Goal: Task Accomplishment & Management: Use online tool/utility

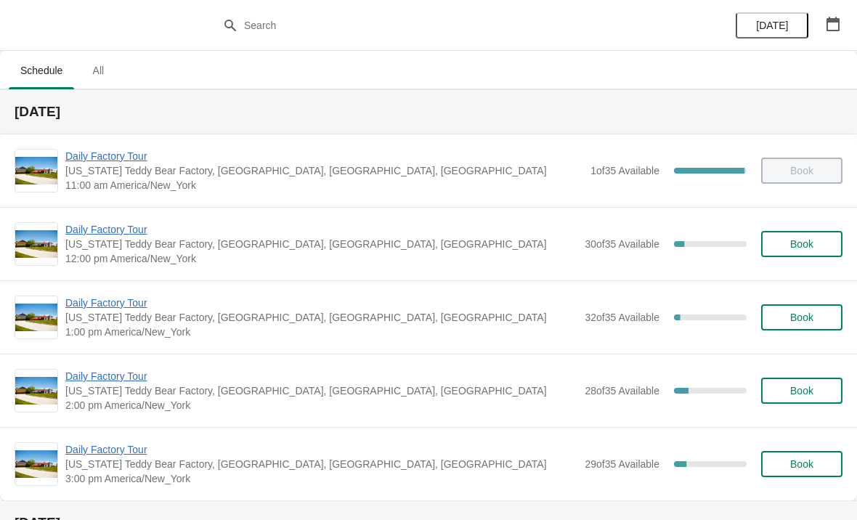
click at [67, 382] on span "Daily Factory Tour" at bounding box center [321, 376] width 512 height 15
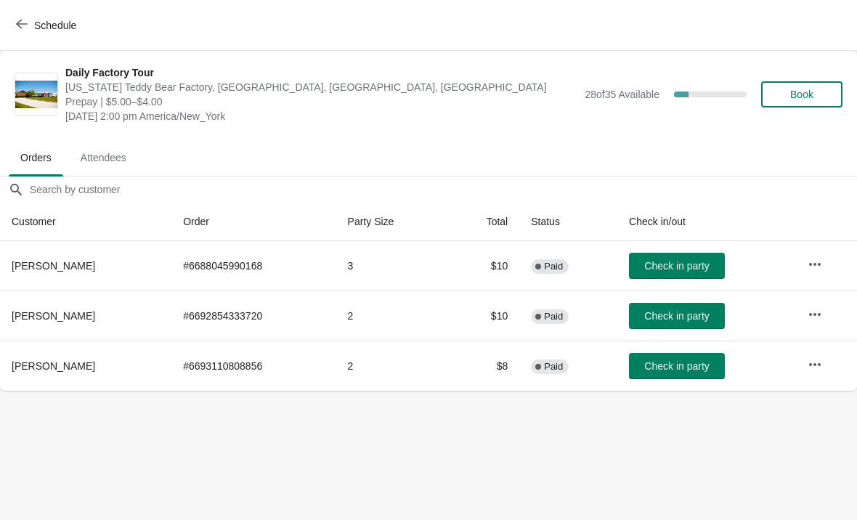
click at [819, 361] on icon "button" at bounding box center [815, 364] width 15 height 15
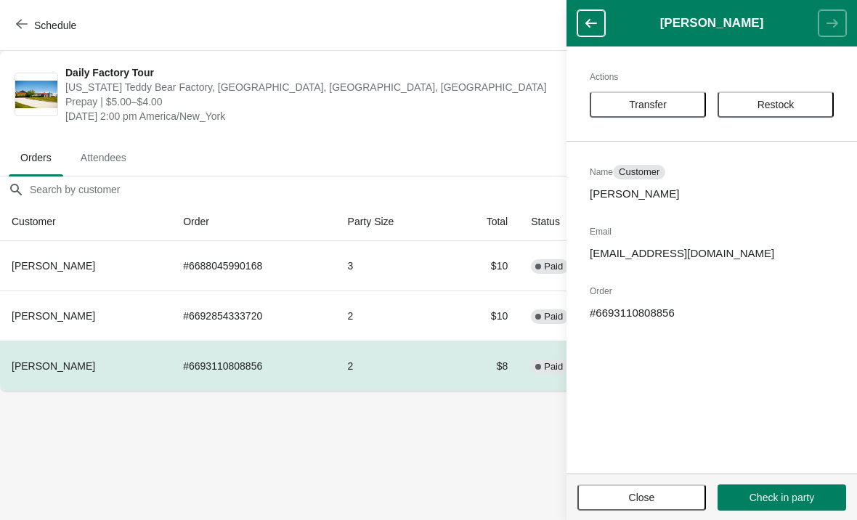
click at [659, 102] on span "Transfer" at bounding box center [648, 105] width 38 height 12
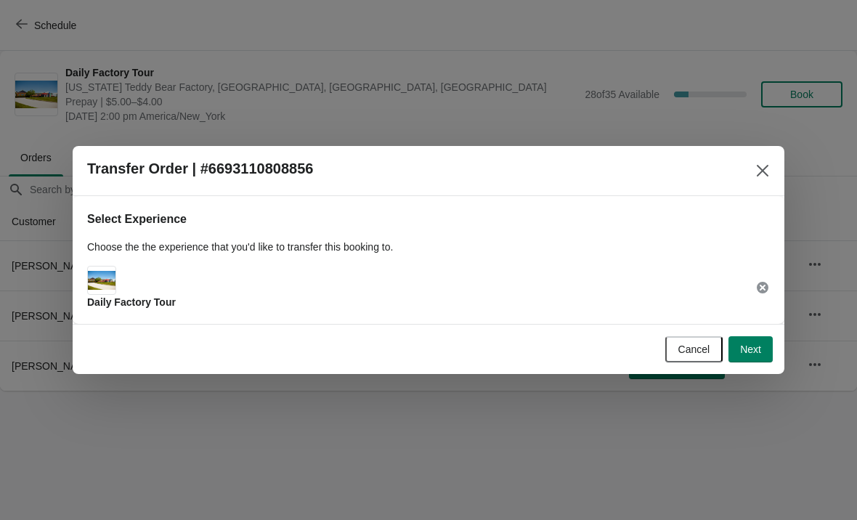
click at [760, 357] on button "Next" at bounding box center [750, 349] width 44 height 26
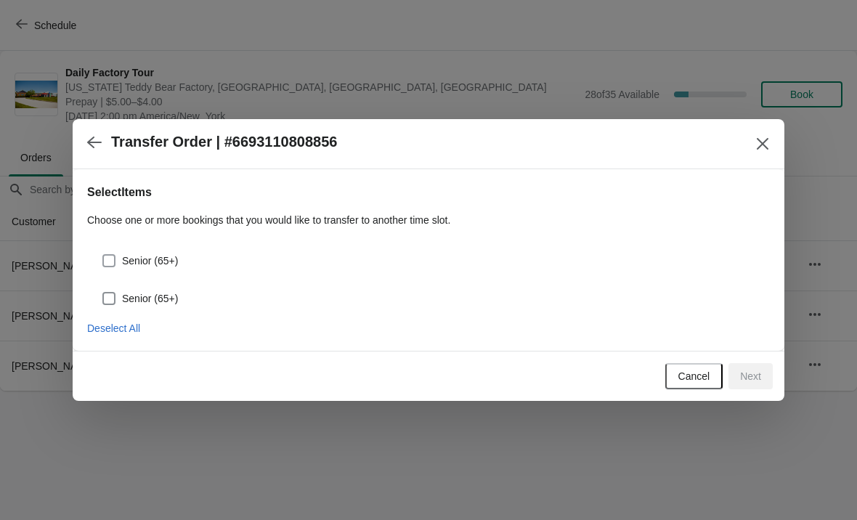
click at [110, 256] on span at bounding box center [108, 260] width 13 height 13
click at [103, 255] on input "Senior (65+)" at bounding box center [102, 254] width 1 height 1
checkbox input "true"
select select "Senior (65+)"
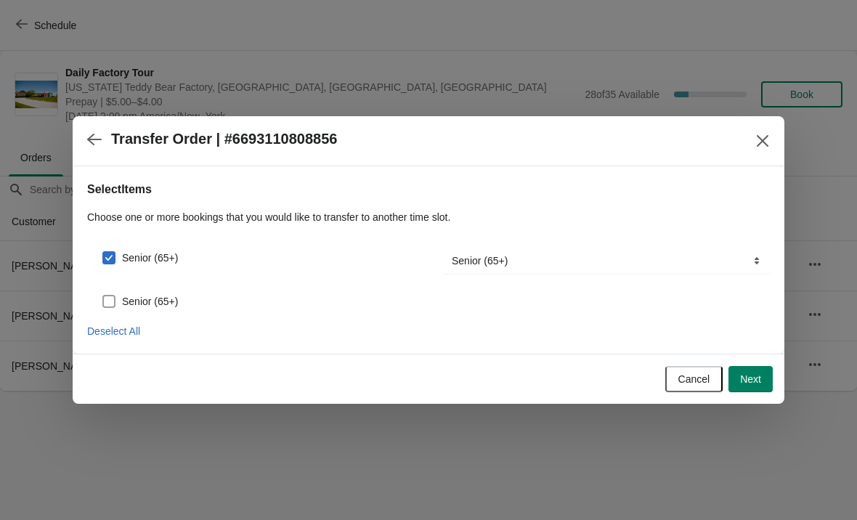
click at [110, 295] on span at bounding box center [108, 301] width 13 height 13
click at [103, 295] on input "Senior (65+)" at bounding box center [102, 295] width 1 height 1
checkbox input "true"
select select "Senior (65+)"
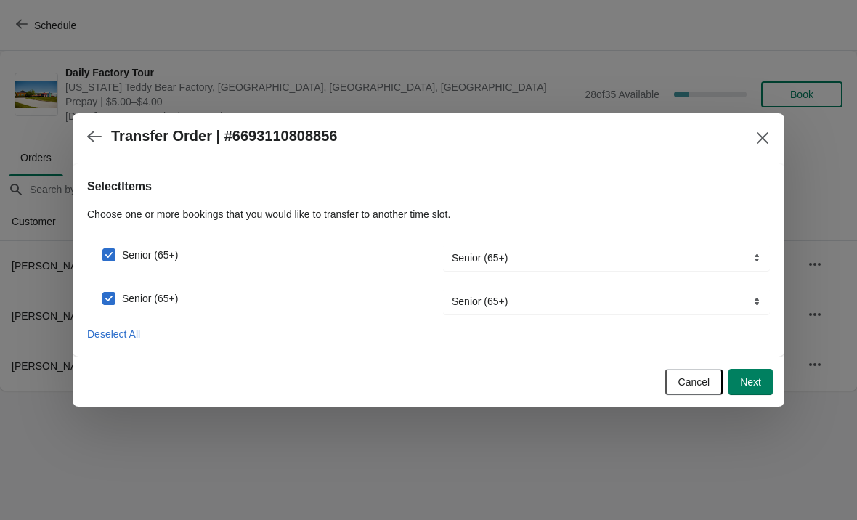
click at [750, 390] on button "Next" at bounding box center [750, 382] width 44 height 26
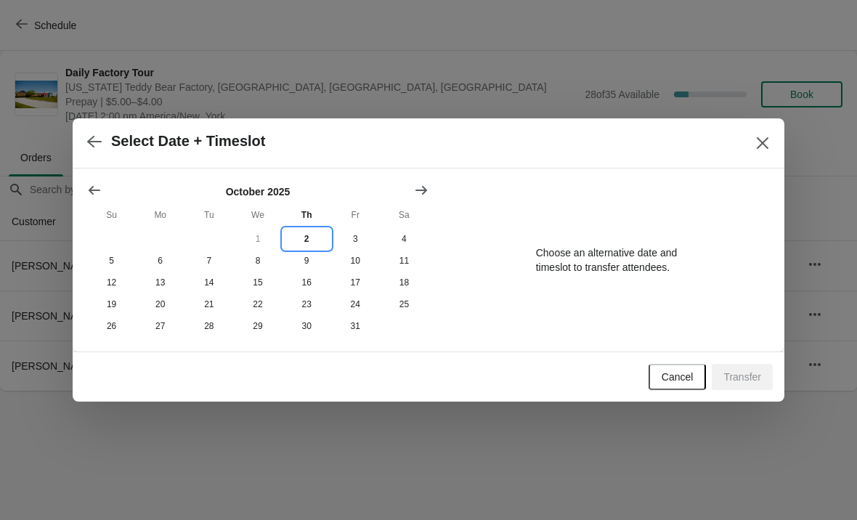
click at [308, 237] on button "2" at bounding box center [307, 239] width 49 height 22
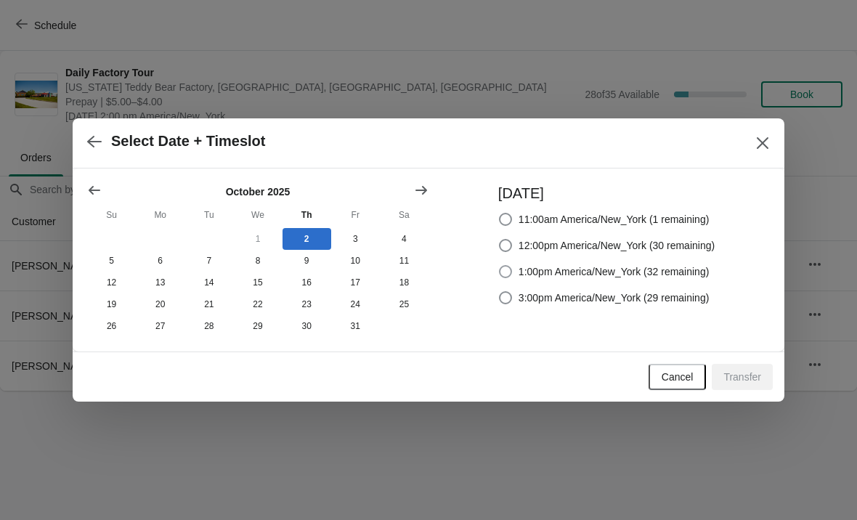
click at [499, 269] on span at bounding box center [505, 271] width 13 height 13
click at [499, 266] on input "1:00pm America/New_York (32 remaining)" at bounding box center [499, 265] width 1 height 1
radio input "true"
click at [743, 383] on span "Transfer" at bounding box center [742, 377] width 38 height 12
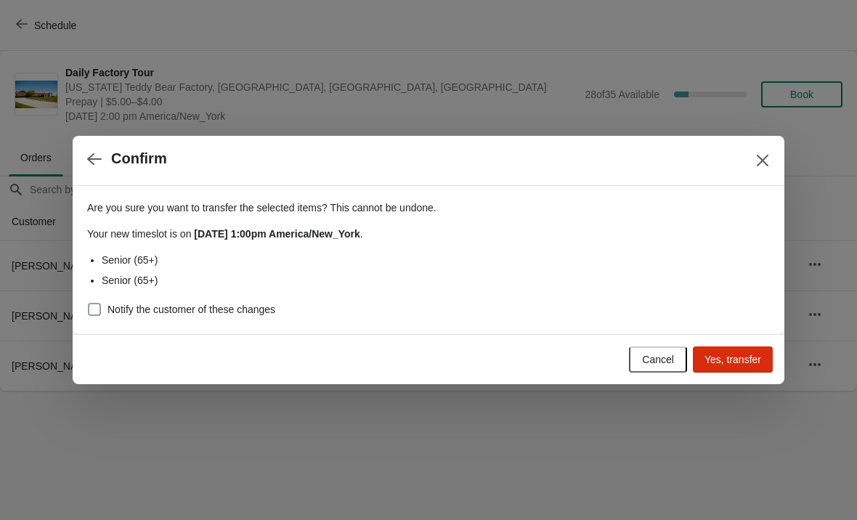
click at [98, 309] on span at bounding box center [94, 309] width 13 height 13
click at [89, 304] on input "Notify the customer of these changes" at bounding box center [88, 303] width 1 height 1
click at [93, 315] on span at bounding box center [94, 309] width 13 height 13
click at [89, 304] on input "Notify the customer of these changes" at bounding box center [88, 303] width 1 height 1
checkbox input "false"
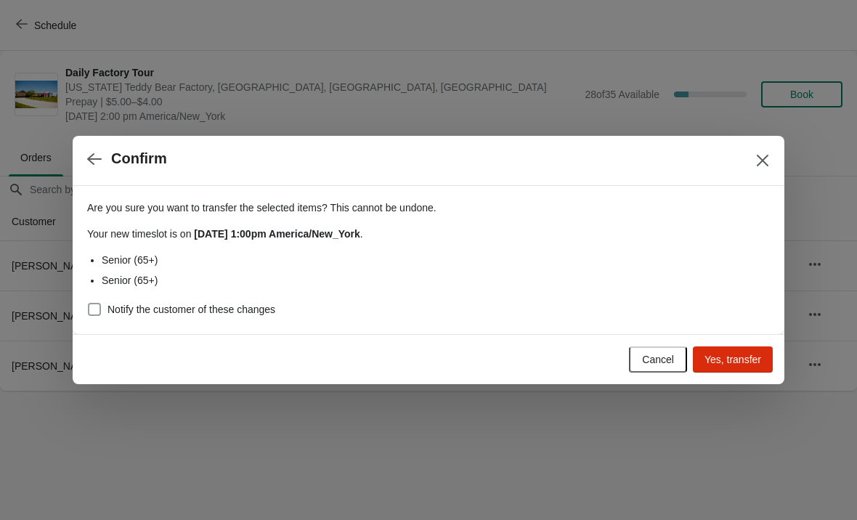
click at [744, 368] on button "Yes, transfer" at bounding box center [733, 359] width 80 height 26
